Goal: Task Accomplishment & Management: Manage account settings

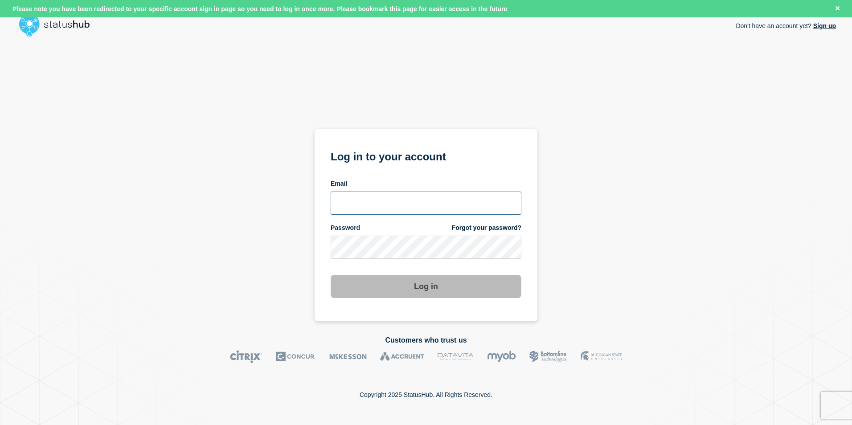
type input "[DOMAIN_NAME][EMAIL_ADDRESS][DOMAIN_NAME]"
click at [433, 289] on button "Log in" at bounding box center [426, 286] width 191 height 23
